Goal: Task Accomplishment & Management: Manage account settings

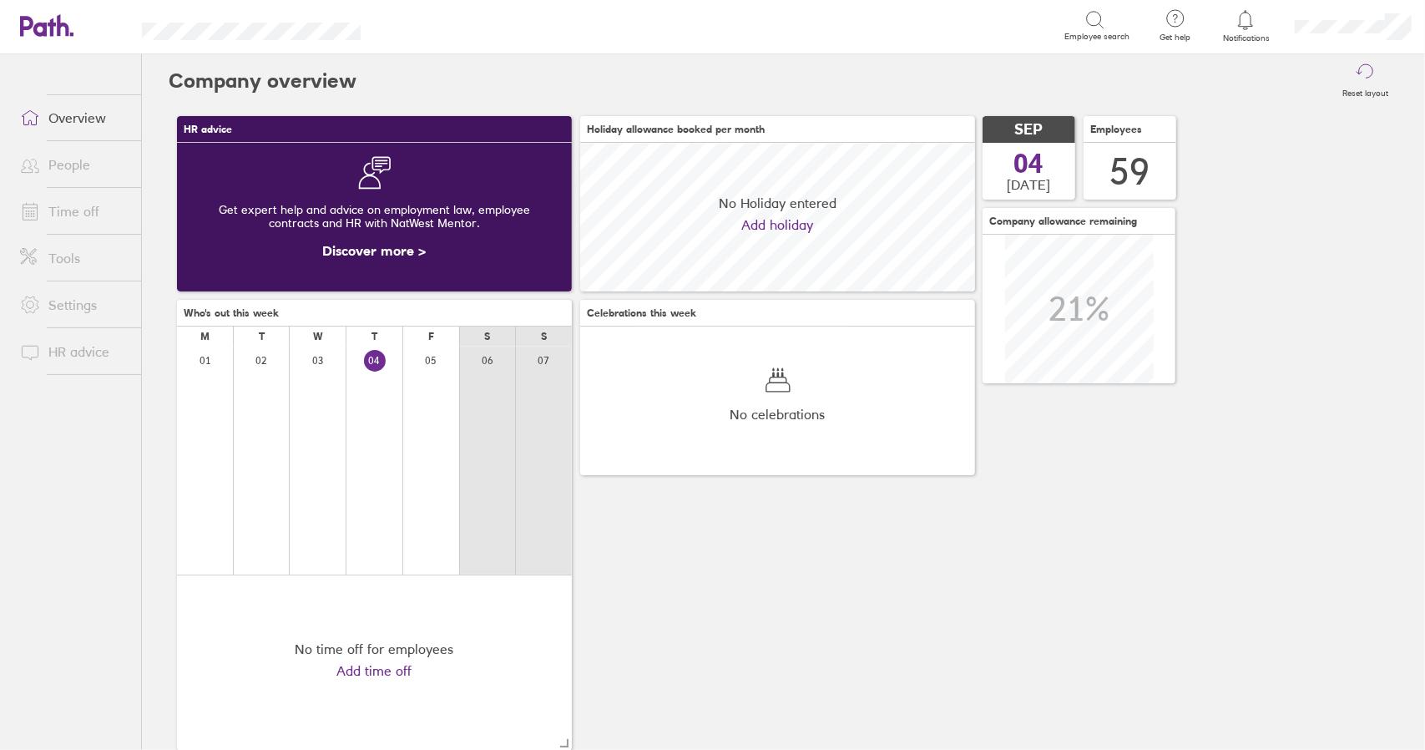
scroll to position [149, 394]
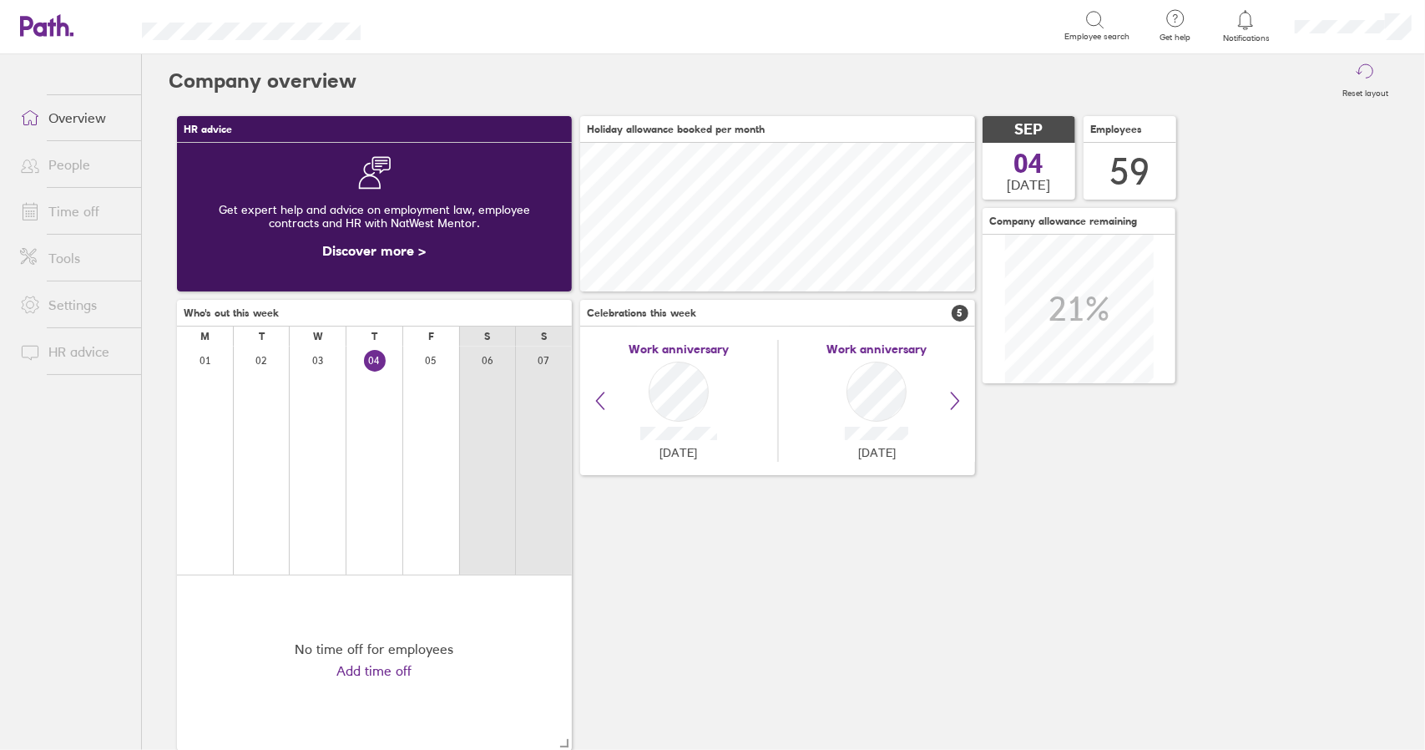
click at [87, 215] on link "Time off" at bounding box center [74, 211] width 134 height 33
